Goal: Information Seeking & Learning: Understand process/instructions

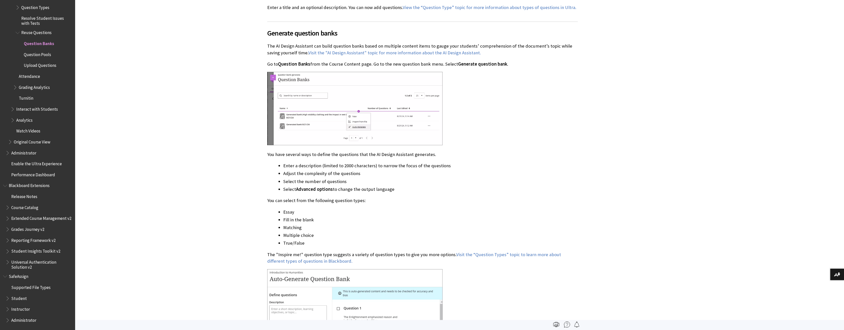
scroll to position [826, 0]
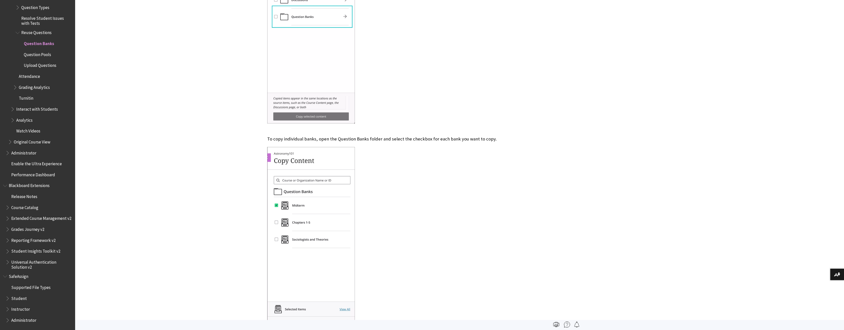
scroll to position [2278, 0]
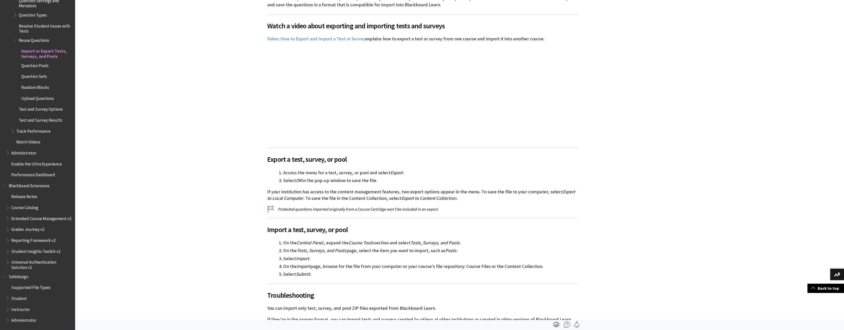
scroll to position [100, 0]
